Goal: Feedback & Contribution: Contribute content

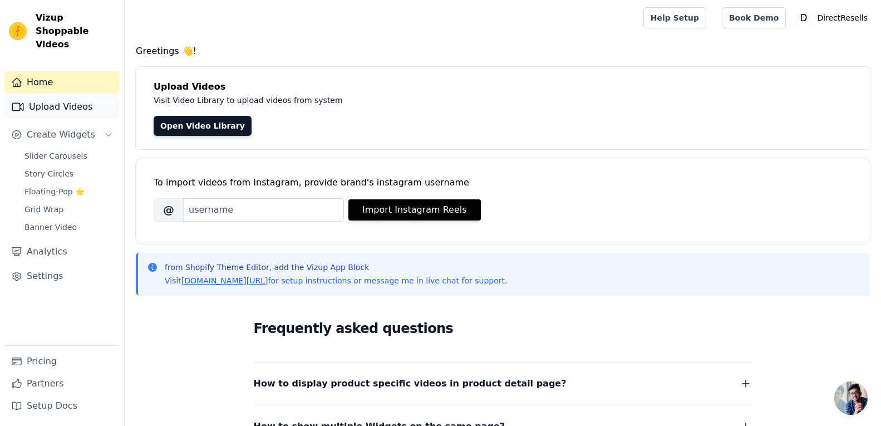
click at [78, 97] on link "Upload Videos" at bounding box center [61, 107] width 115 height 22
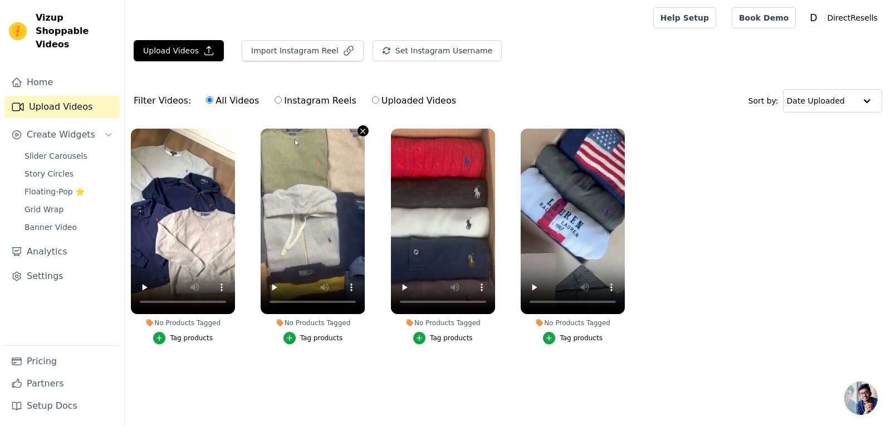
click at [364, 131] on icon "button" at bounding box center [363, 131] width 8 height 8
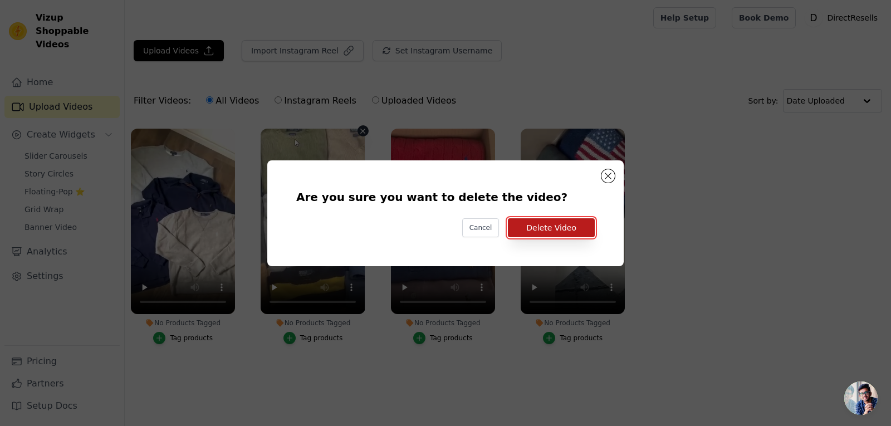
click at [546, 226] on button "Delete Video" at bounding box center [551, 227] width 87 height 19
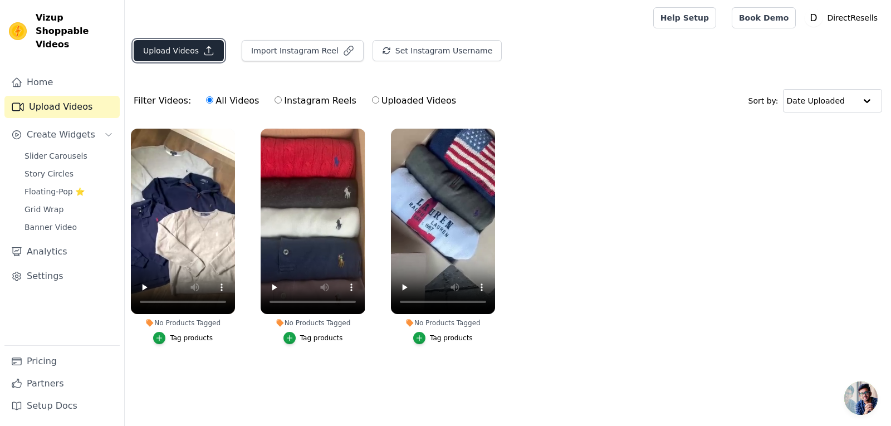
click at [189, 53] on button "Upload Videos" at bounding box center [179, 50] width 90 height 21
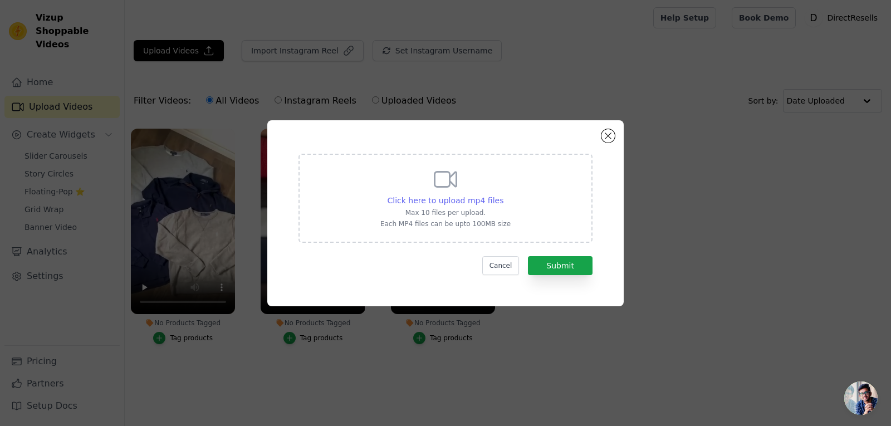
click at [468, 199] on span "Click here to upload mp4 files" at bounding box center [445, 200] width 116 height 9
click at [503, 195] on input "Click here to upload mp4 files Max 10 files per upload. Each MP4 files can be u…" at bounding box center [503, 194] width 1 height 1
type input "C:\fakepath\Schermopname 2025-09-07 155936.mp4"
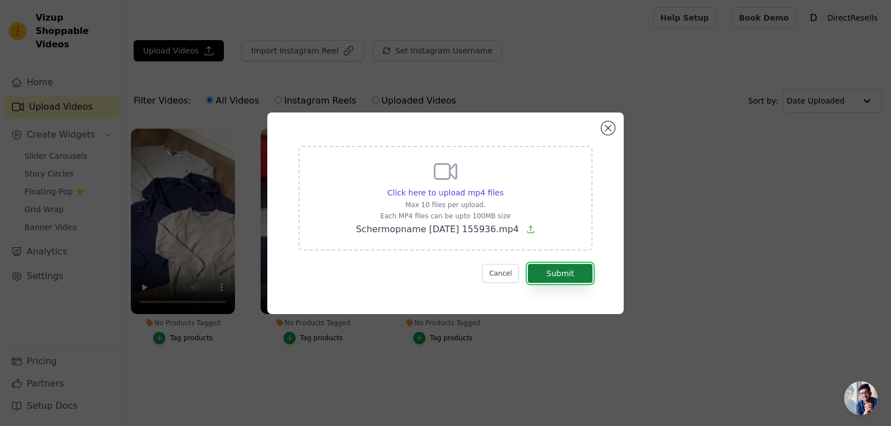
click at [557, 275] on button "Submit" at bounding box center [560, 273] width 65 height 19
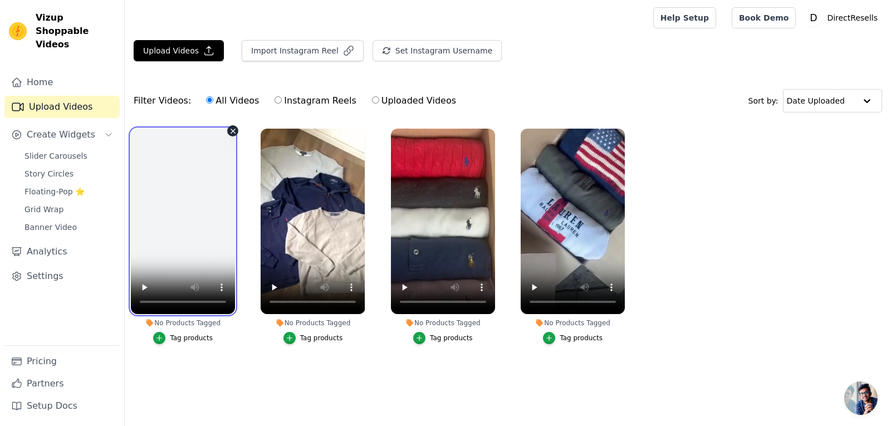
click at [206, 198] on video at bounding box center [183, 221] width 104 height 185
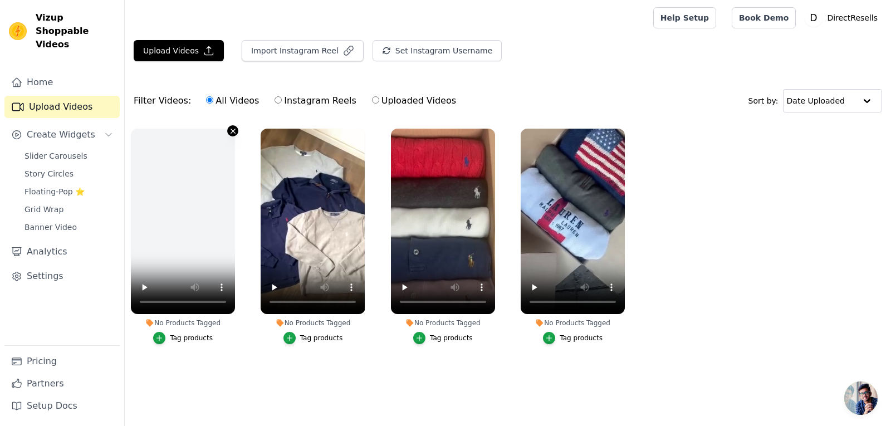
click at [230, 129] on icon "button" at bounding box center [233, 131] width 8 height 8
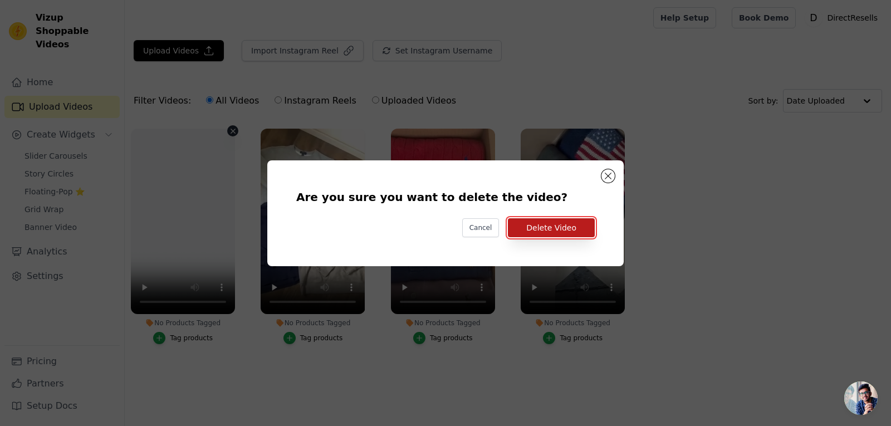
click at [557, 235] on button "Delete Video" at bounding box center [551, 227] width 87 height 19
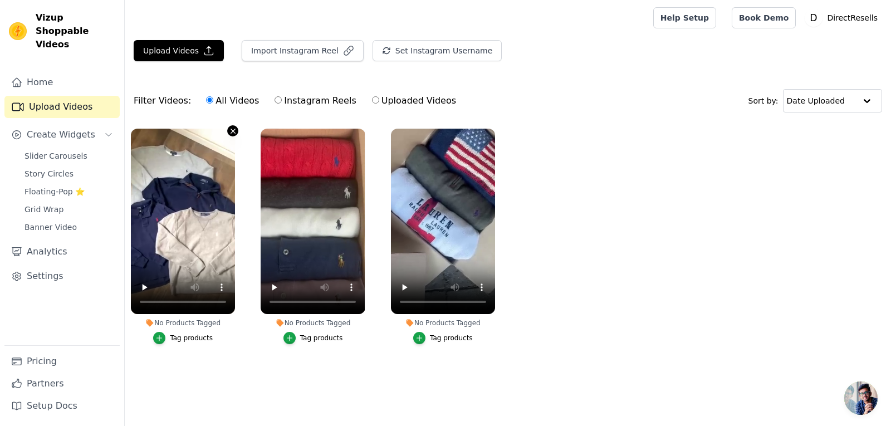
click at [231, 131] on icon "button" at bounding box center [233, 131] width 8 height 8
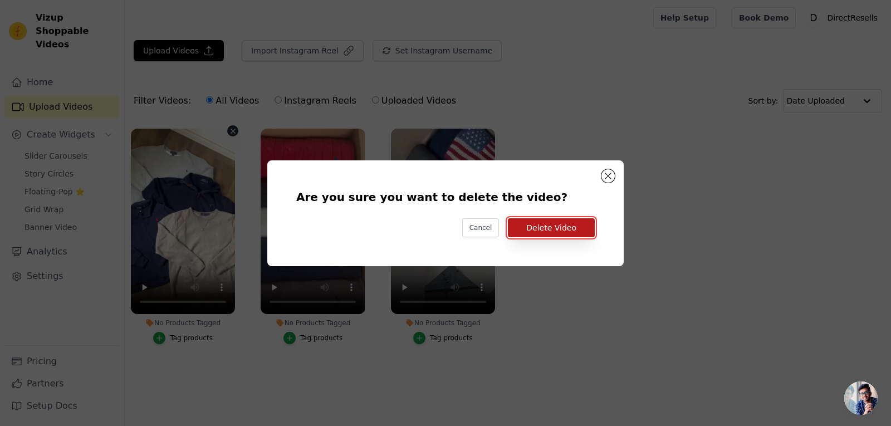
click at [572, 229] on button "Delete Video" at bounding box center [551, 227] width 87 height 19
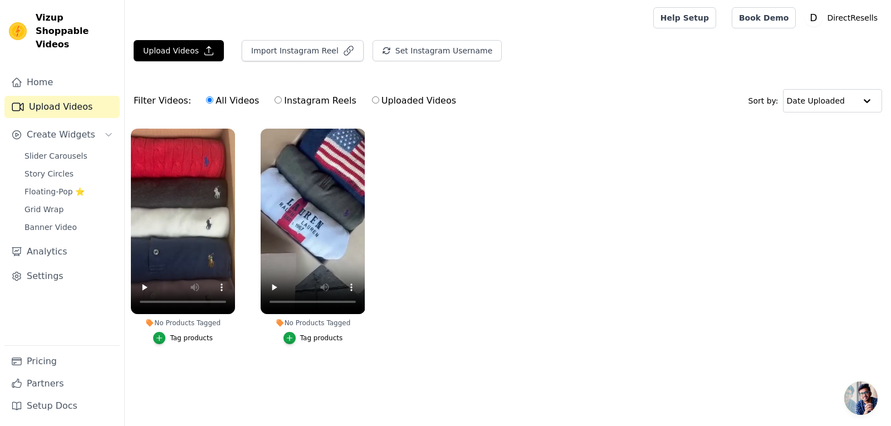
click at [83, 100] on link "Upload Videos" at bounding box center [61, 107] width 115 height 22
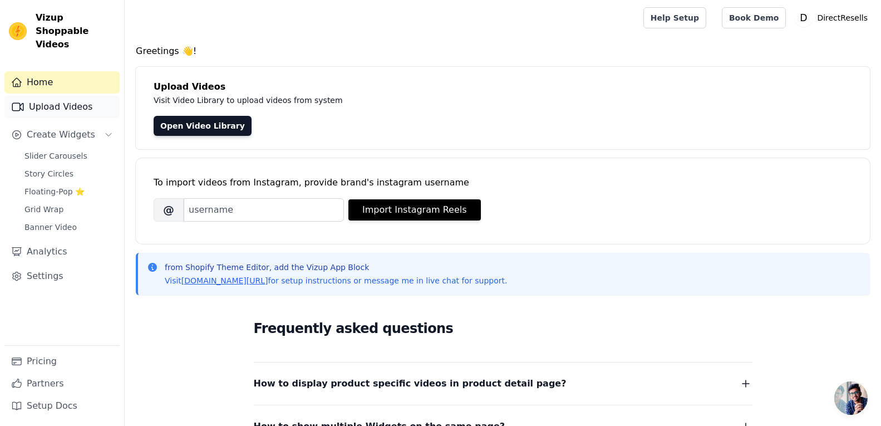
click at [71, 99] on link "Upload Videos" at bounding box center [61, 107] width 115 height 22
